Goal: Task Accomplishment & Management: Manage account settings

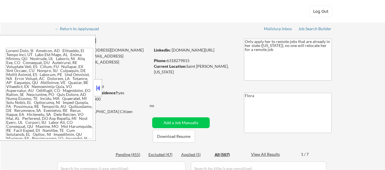
select select ""applied""
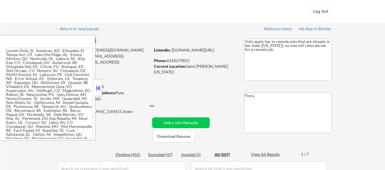
select select ""pending""
select select ""excluded__salary_""
select select ""excluded__expired_""
select select ""pending""
select select ""excluded__salary_""
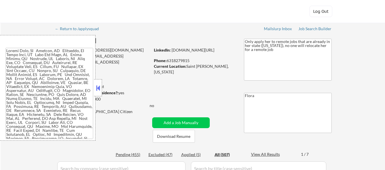
select select ""excluded__expired_""
select select ""pending""
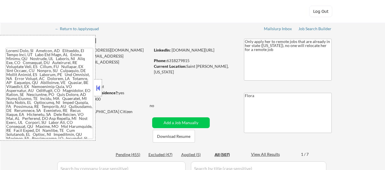
select select ""pending""
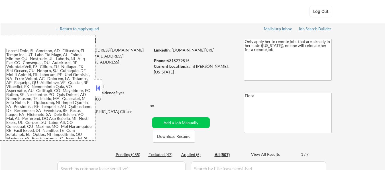
select select ""excluded__salary_""
select select ""pending""
select select ""excluded__expired_""
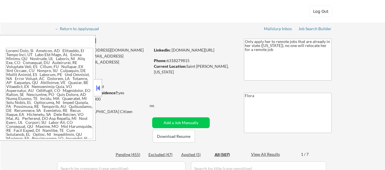
select select ""excluded__expired_""
select select ""excluded__location_""
select select ""pending""
select select ""excluded__location_""
select select ""pending""
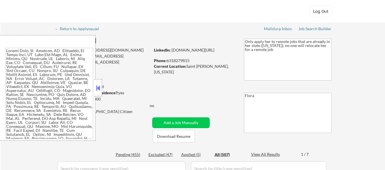
select select ""excluded__other_""
select select ""pending""
select select ""excluded__expired_""
select select ""pending""
select select ""excluded__location_""
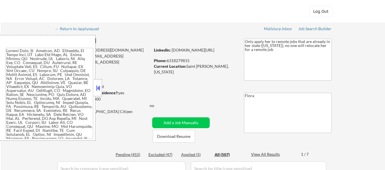
select select ""pending""
select select ""excluded__location_""
select select ""pending""
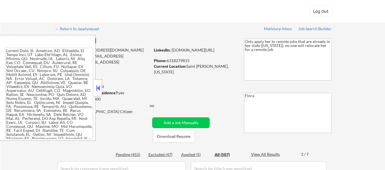
select select ""pending""
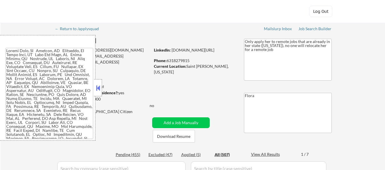
select select ""pending""
select select ""excluded__expired_""
select select ""excluded__location_""
select select ""pending""
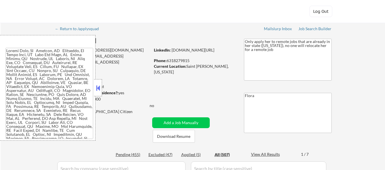
select select ""pending""
select select ""excluded__expired_""
select select ""excluded""
select select ""excluded__expired_""
select select ""excluded__salary_""
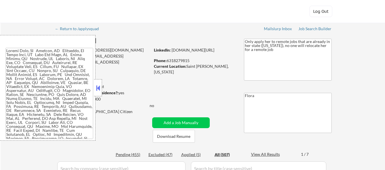
select select ""excluded""
select select ""pending""
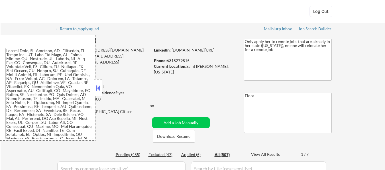
select select ""pending""
select select ""excluded__salary_""
select select ""excluded__expired_""
select select ""excluded__location_""
select select ""excluded__salary_""
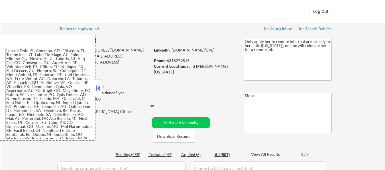
select select ""excluded__location_""
select select ""excluded__bad_match_""
select select ""excluded__expired_""
select select ""excluded__salary_""
select select ""excluded__expired_""
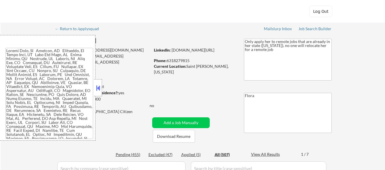
select select ""excluded__expired_""
select select ""excluded__salary_""
select select ""excluded__expired_""
select select ""pending""
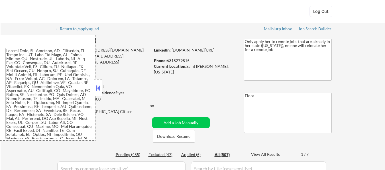
select select ""excluded__expired_""
select select ""pending""
select select ""excluded__expired_""
select select ""pending""
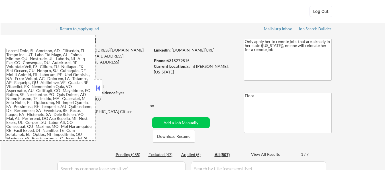
select select ""pending""
select select ""excluded__expired_""
select select ""pending""
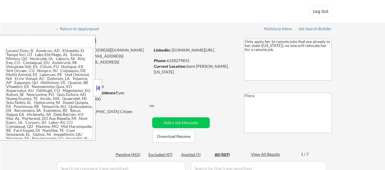
select select ""excluded__expired_""
select select ""pending""
select select ""excluded__salary_""
select select ""excluded__expired_""
select select ""pending""
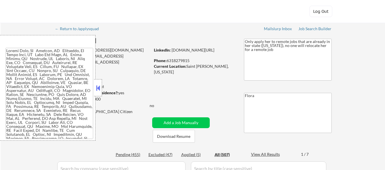
select select ""excluded__location_""
select select ""excluded__expired_""
select select ""pending""
select select ""excluded__expired_""
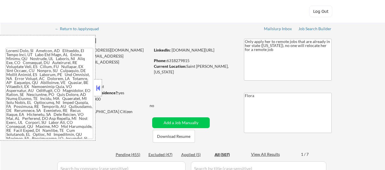
select select ""pending""
select select ""excluded__bad_match_""
select select ""pending""
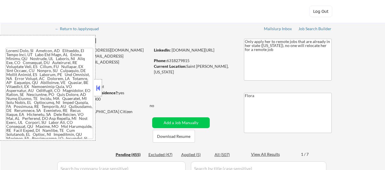
select select ""pending""
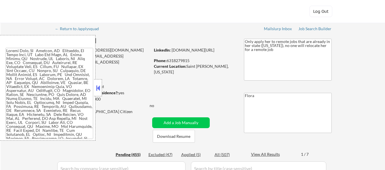
select select ""pending""
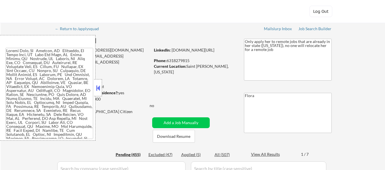
select select ""pending""
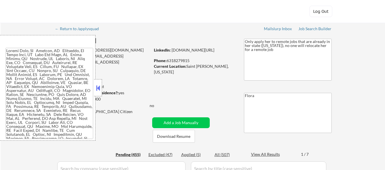
select select ""pending""
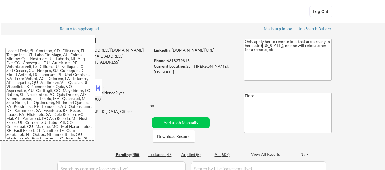
select select ""pending""
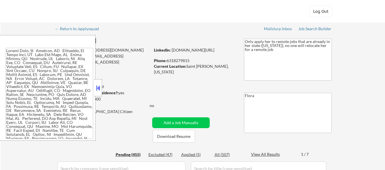
select select ""pending""
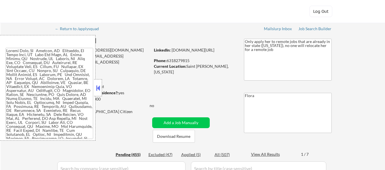
select select ""pending""
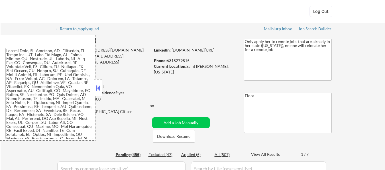
select select ""pending""
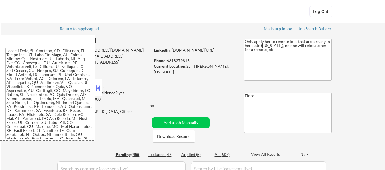
select select ""pending""
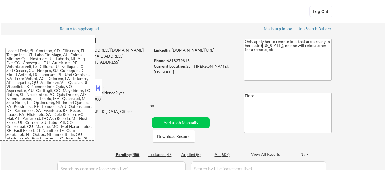
select select ""pending""
